Goal: Find specific page/section: Find specific page/section

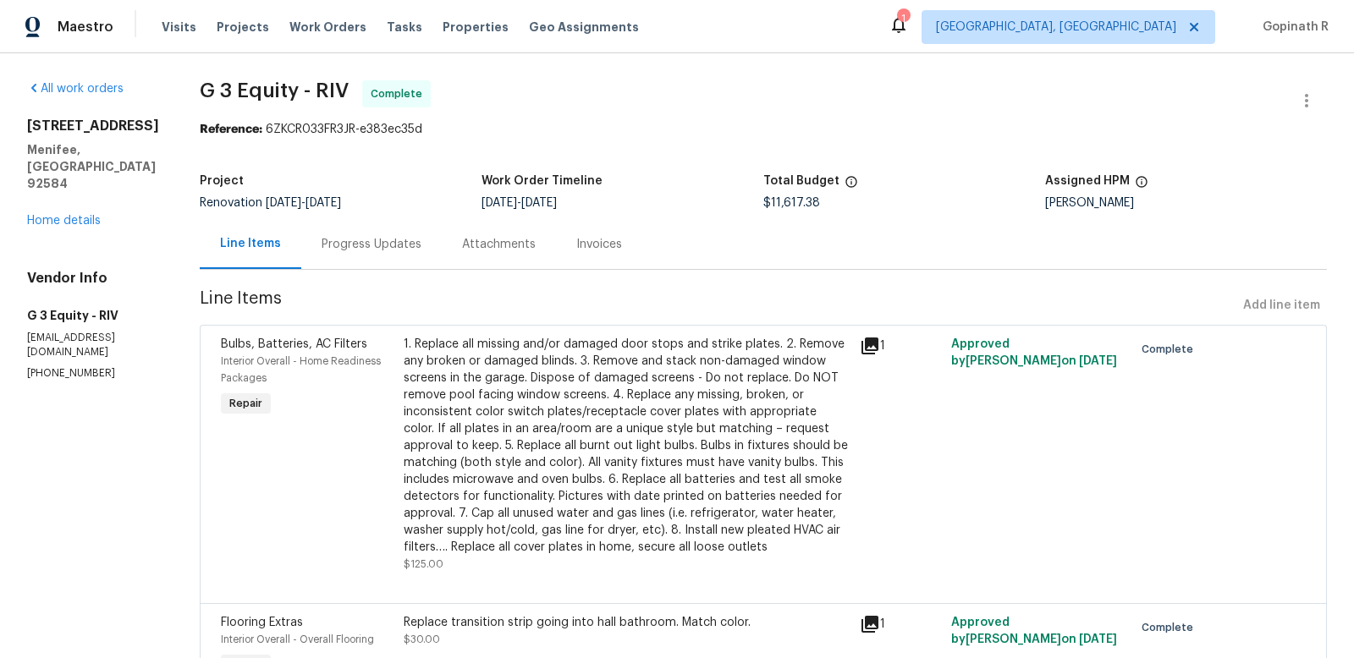
drag, startPoint x: 25, startPoint y: 124, endPoint x: 117, endPoint y: 231, distance: 140.4
click at [82, 169] on h5 "Menifee, [GEOGRAPHIC_DATA] 92584" at bounding box center [93, 166] width 132 height 51
drag, startPoint x: 27, startPoint y: 124, endPoint x: 85, endPoint y: 176, distance: 77.9
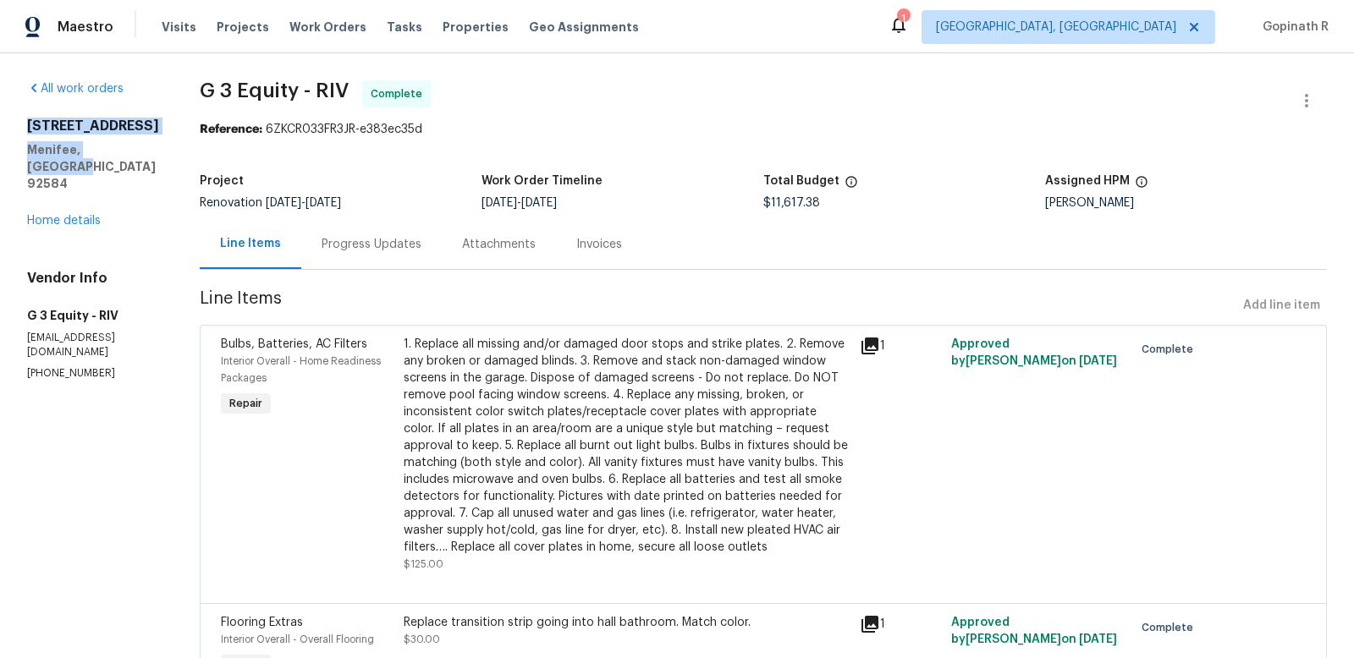
click at [85, 176] on div "[STREET_ADDRESS][PERSON_NAME]" at bounding box center [93, 155] width 132 height 74
copy div "[STREET_ADDRESS][PERSON_NAME]"
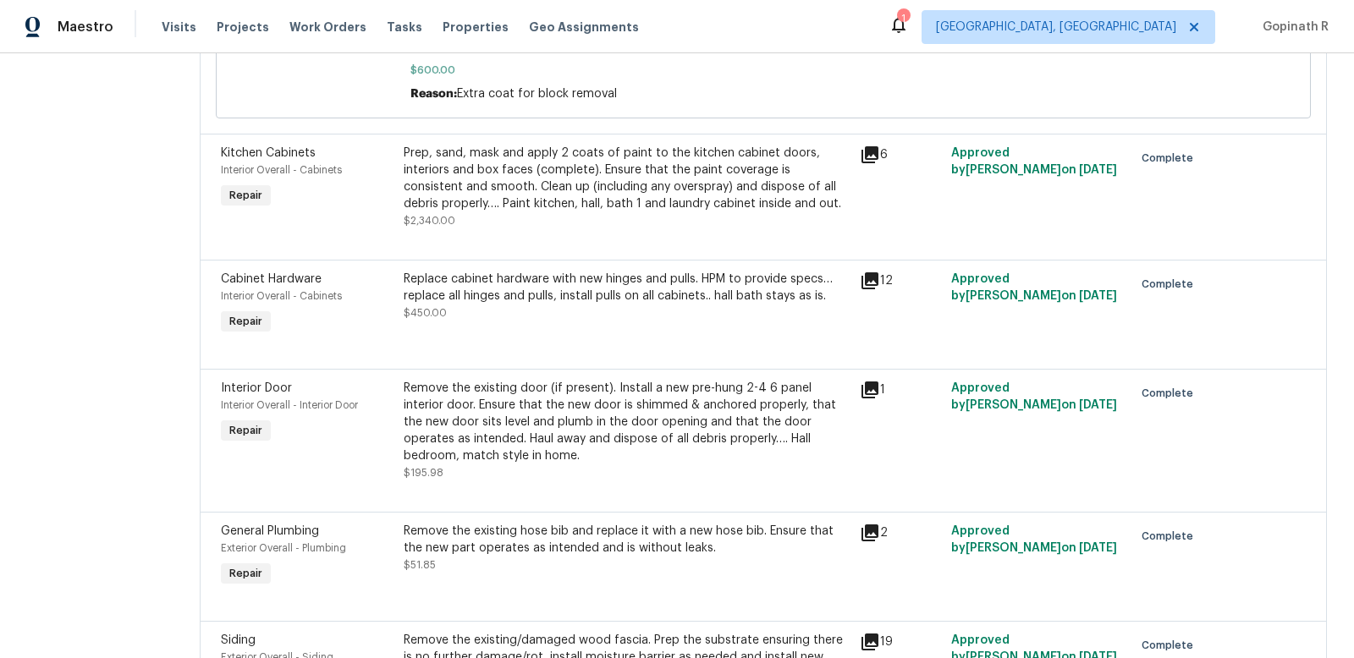
scroll to position [1160, 0]
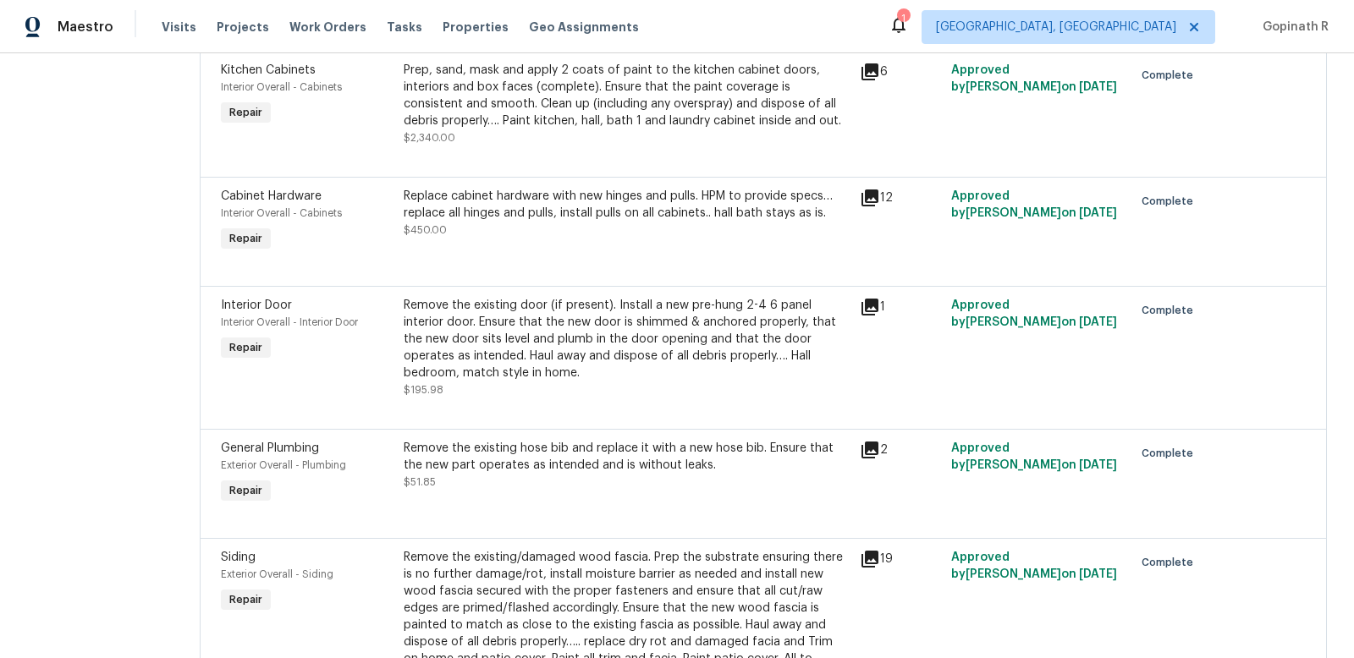
click at [862, 299] on icon at bounding box center [870, 307] width 17 height 17
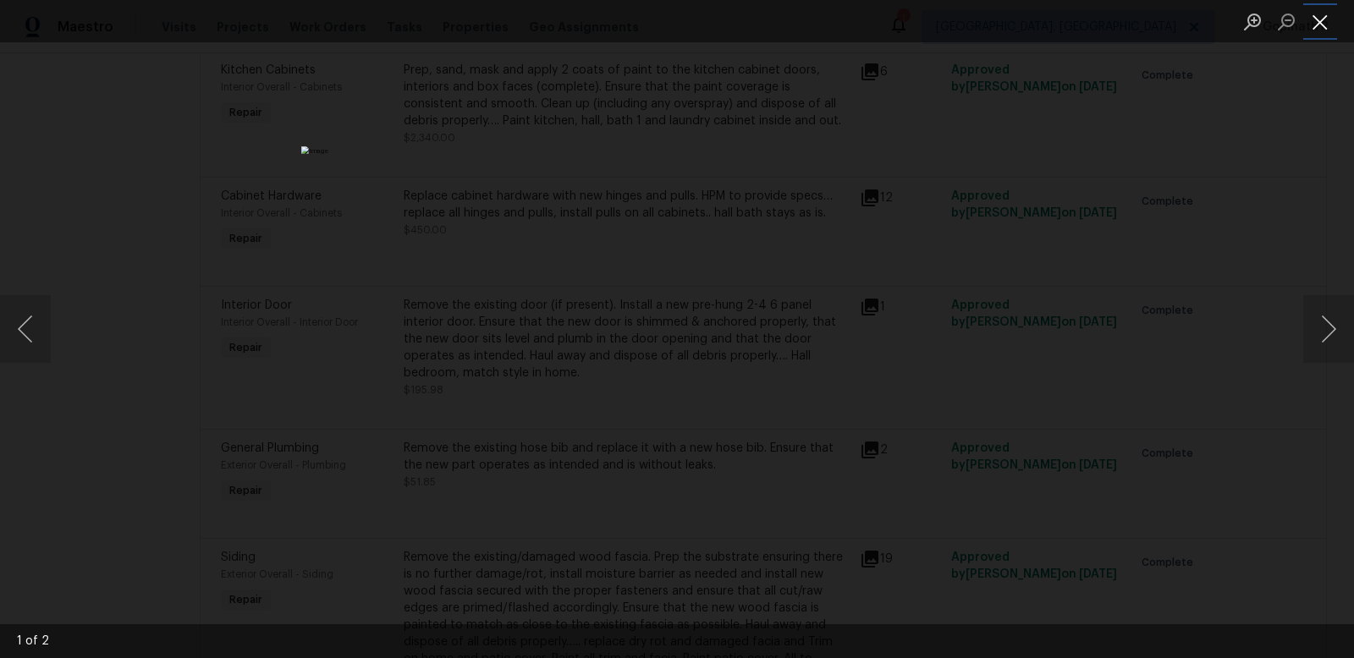
click at [1319, 19] on button "Close lightbox" at bounding box center [1320, 22] width 34 height 30
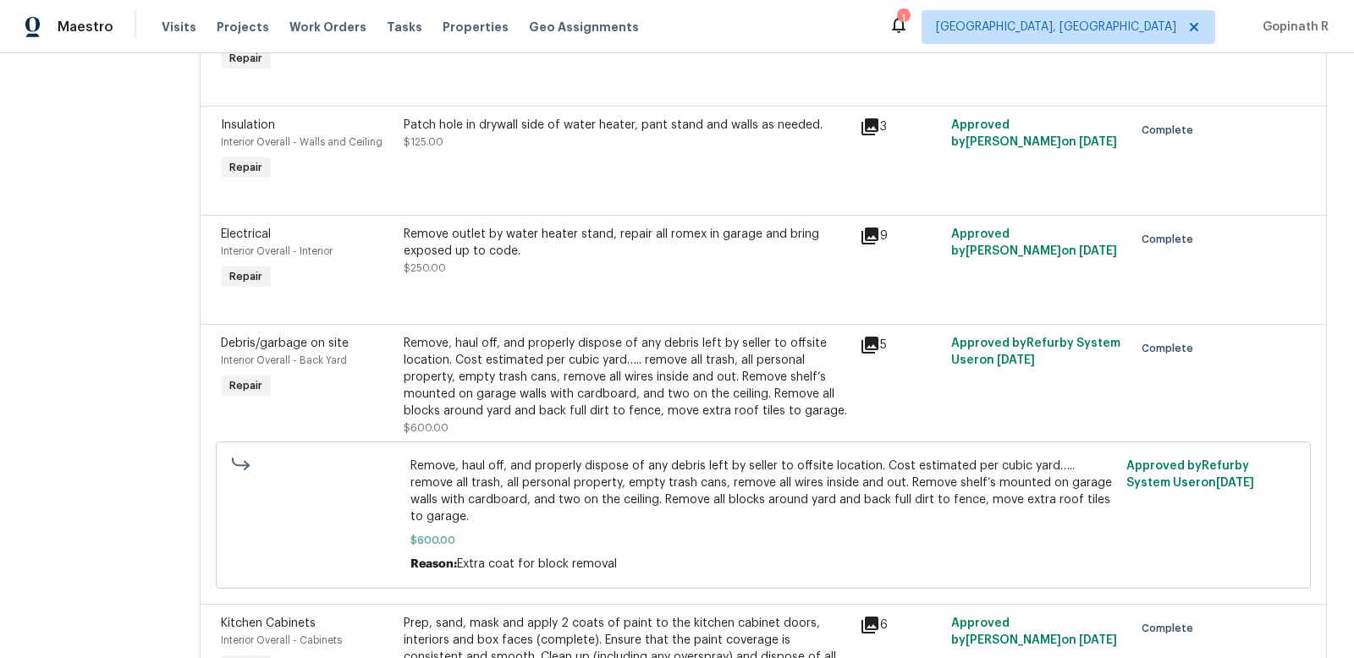
scroll to position [0, 0]
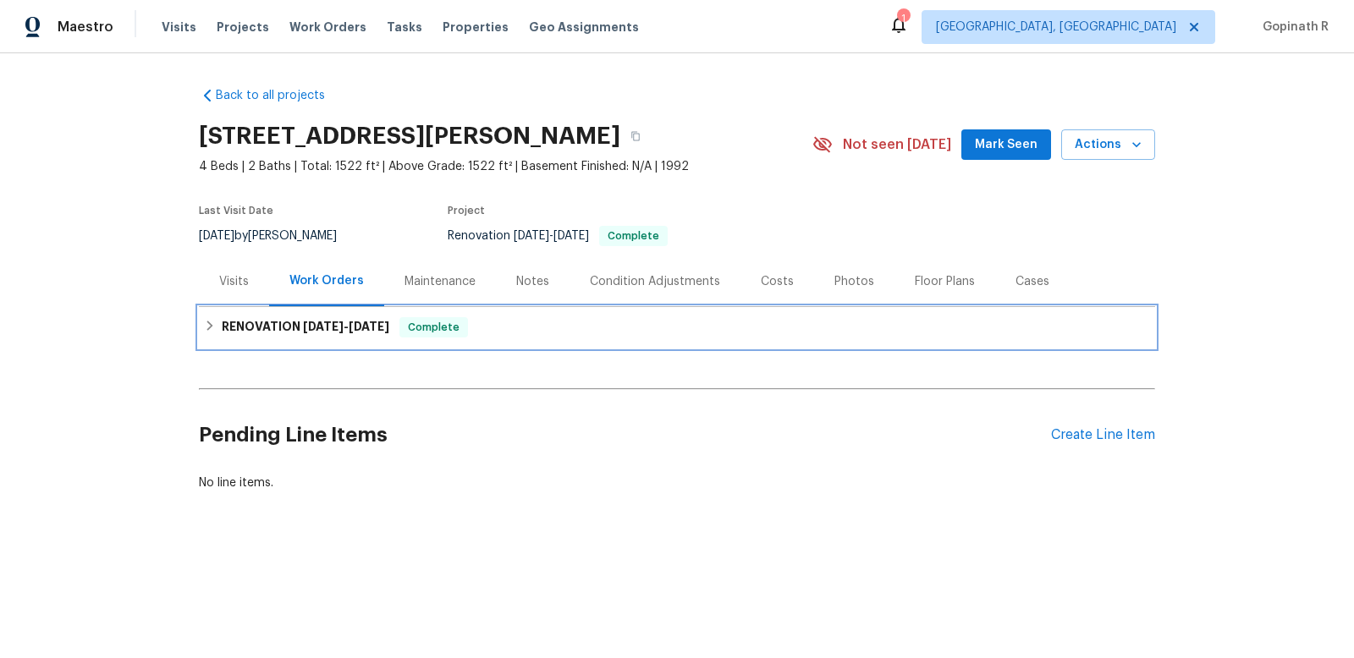
click at [363, 331] on span "9/6/25" at bounding box center [369, 327] width 41 height 12
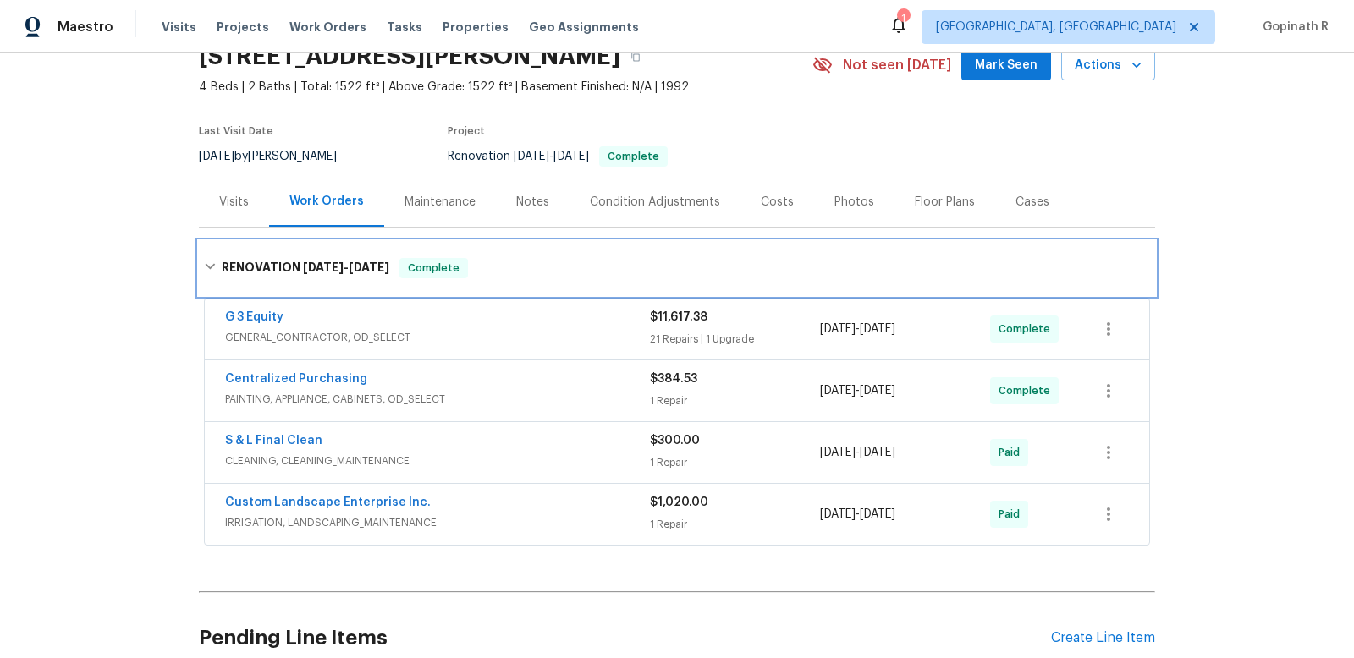
scroll to position [100, 0]
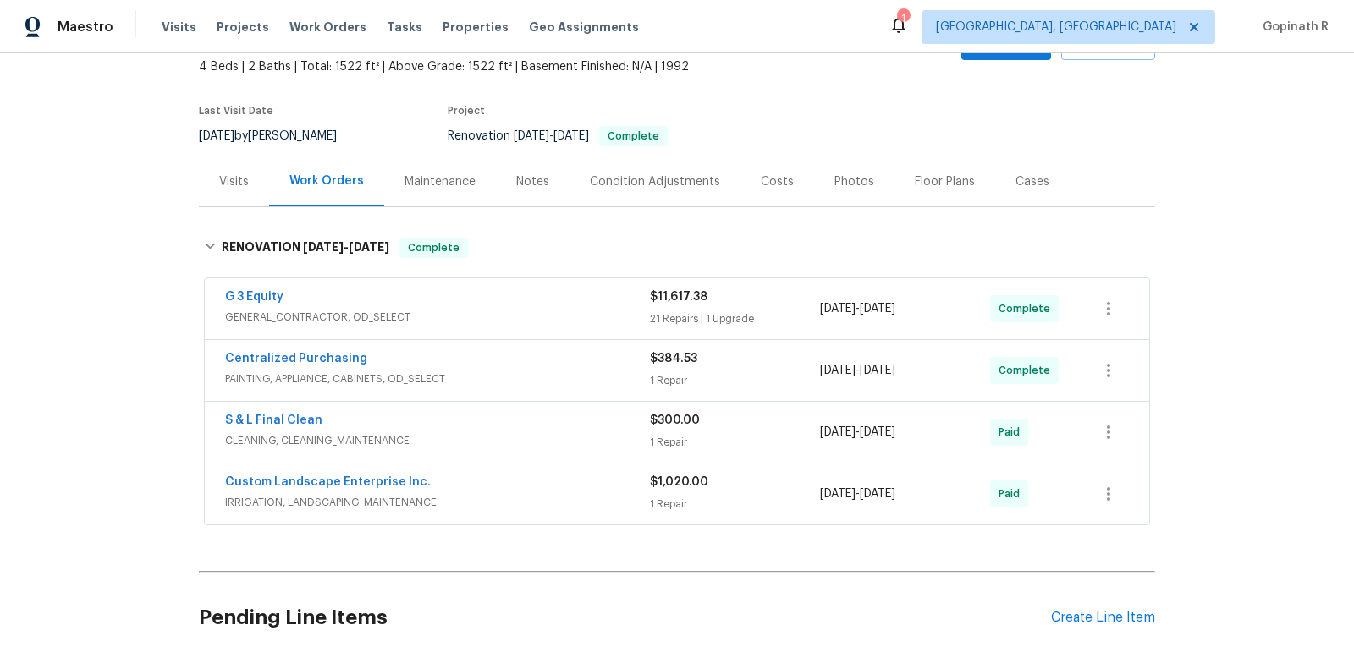
click at [707, 301] on div "$11,617.38" at bounding box center [735, 297] width 170 height 17
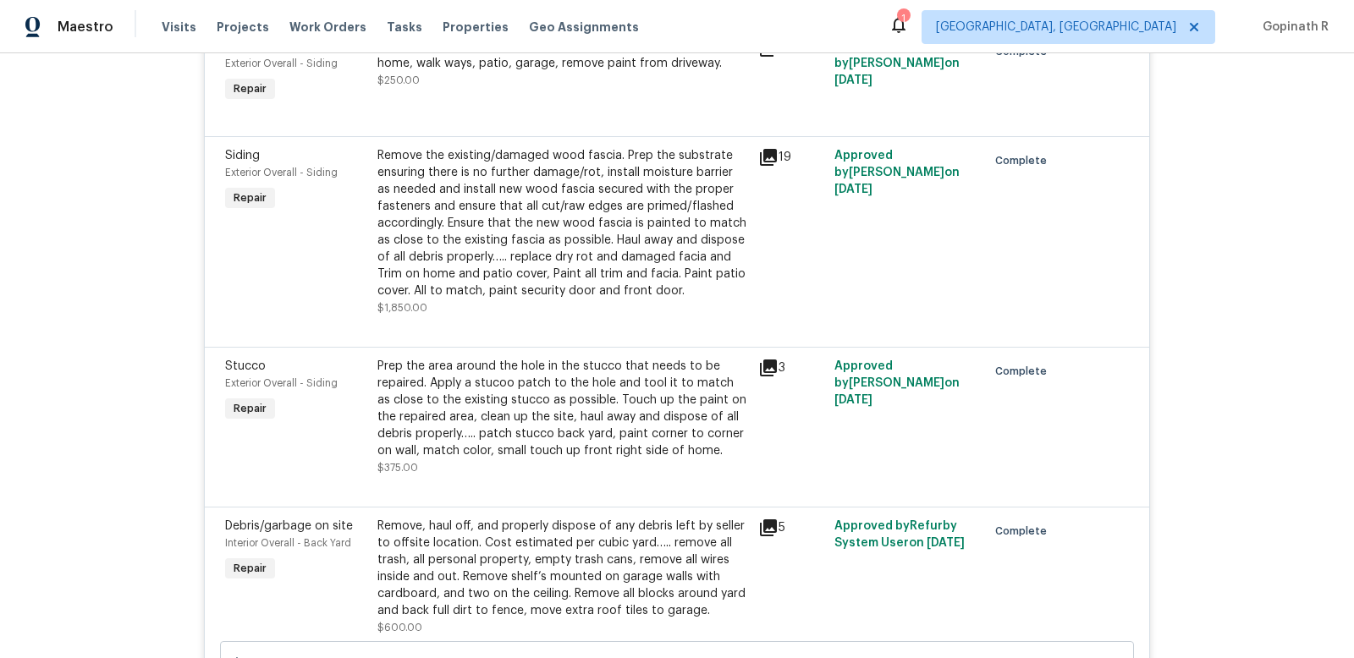
scroll to position [0, 0]
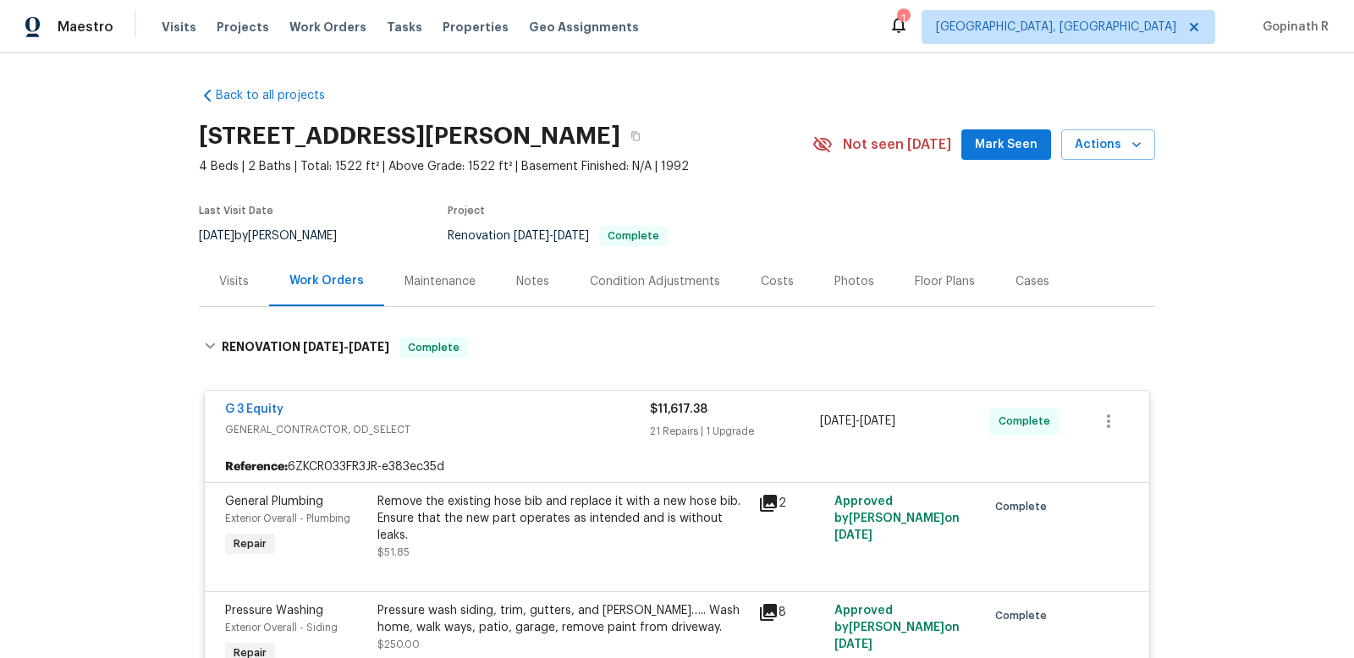
click at [576, 428] on span "GENERAL_CONTRACTOR, OD_SELECT" at bounding box center [437, 429] width 425 height 17
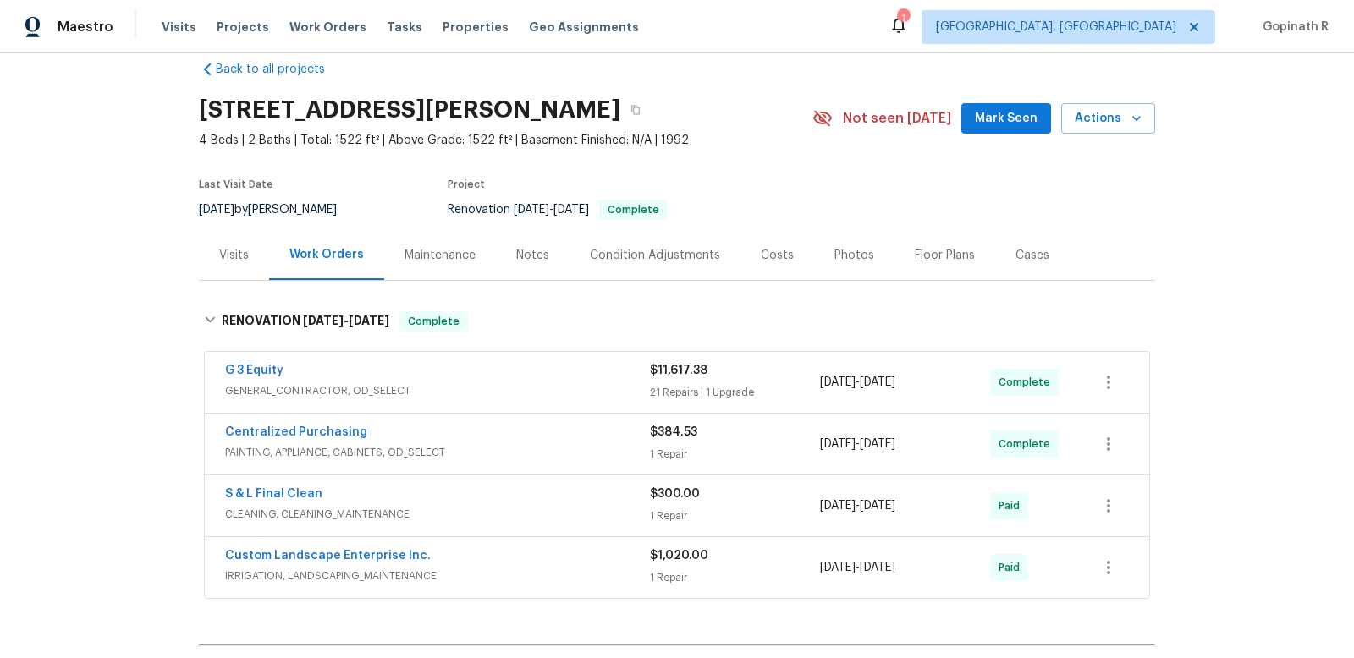
scroll to position [35, 0]
